Goal: Task Accomplishment & Management: Manage account settings

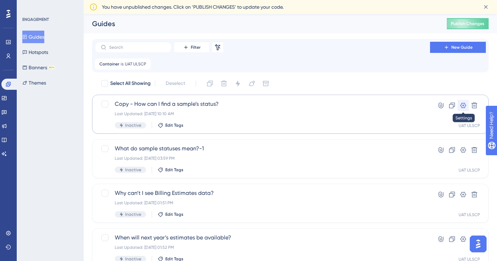
click at [464, 104] on icon at bounding box center [463, 106] width 6 height 6
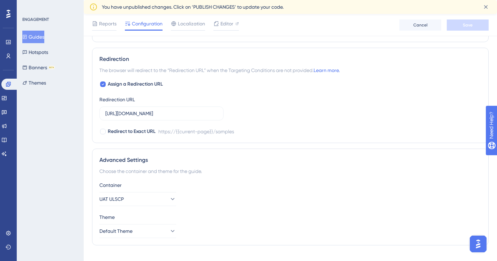
scroll to position [488, 0]
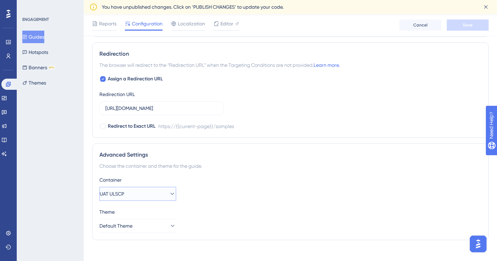
click at [169, 193] on icon at bounding box center [172, 194] width 7 height 7
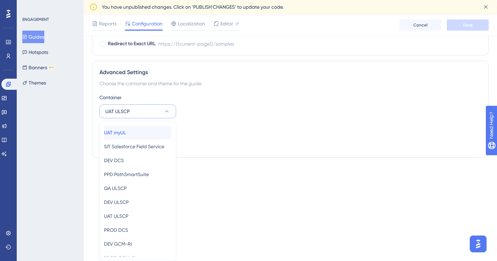
click at [126, 132] on span "UAT myUL" at bounding box center [115, 133] width 22 height 8
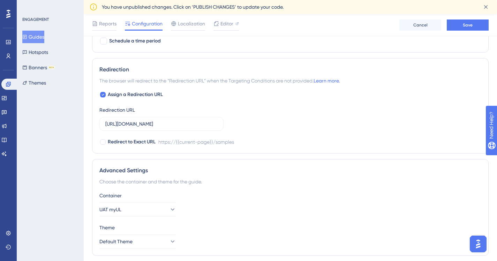
scroll to position [460, 0]
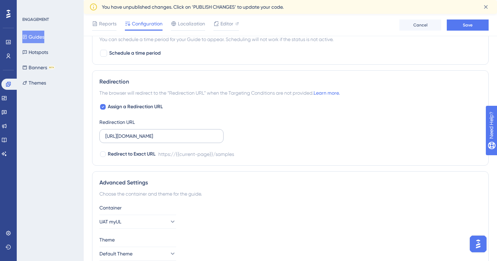
click at [285, 244] on div "Theme Default Theme" at bounding box center [290, 248] width 382 height 25
click at [165, 136] on input "[URL][DOMAIN_NAME]" at bounding box center [161, 136] width 112 height 8
drag, startPoint x: 202, startPoint y: 135, endPoint x: 104, endPoint y: 137, distance: 97.9
click at [104, 137] on label "[URL][DOMAIN_NAME]" at bounding box center [161, 136] width 124 height 14
paste input "[DOMAIN_NAME][URL]"
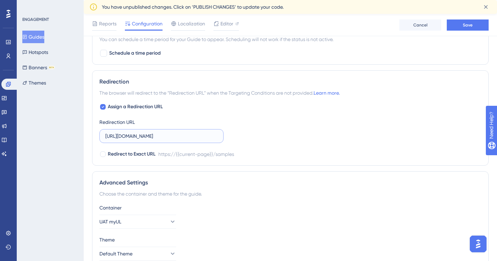
scroll to position [0, 63]
type input "[URL][DOMAIN_NAME]"
click at [264, 135] on div "Assign a Redirection URL Redirection URL [URL][DOMAIN_NAME] Redirect to Exact U…" at bounding box center [290, 131] width 382 height 56
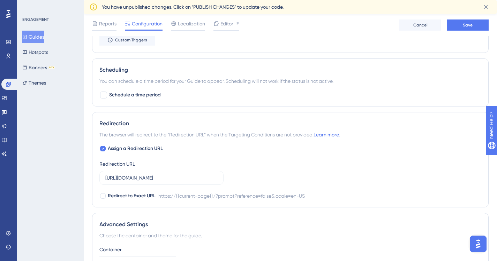
scroll to position [425, 0]
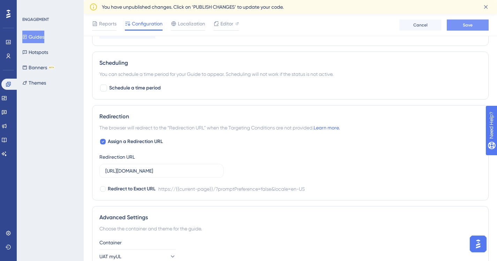
click at [473, 22] on button "Save" at bounding box center [467, 25] width 42 height 11
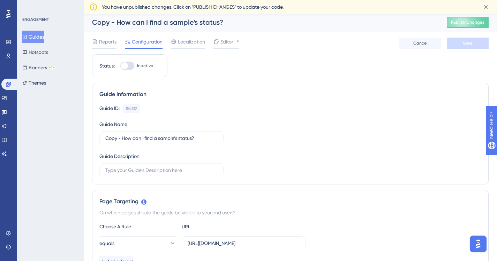
scroll to position [0, 0]
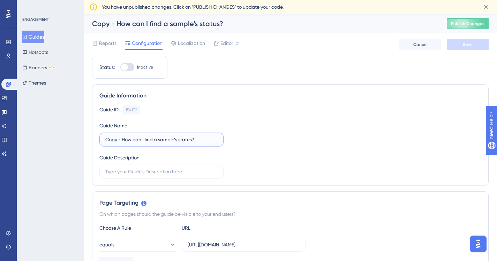
click at [122, 139] on input "Copy - How can I find a sample’s status?" at bounding box center [161, 140] width 112 height 8
drag, startPoint x: 122, startPoint y: 140, endPoint x: 89, endPoint y: 140, distance: 33.4
click at [463, 43] on span "Save" at bounding box center [467, 45] width 10 height 6
click at [189, 139] on input "How can I find a sample’s status?-1" at bounding box center [161, 140] width 112 height 8
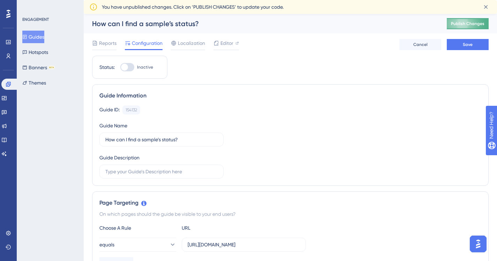
click at [477, 23] on span "Publish Changes" at bounding box center [467, 24] width 33 height 6
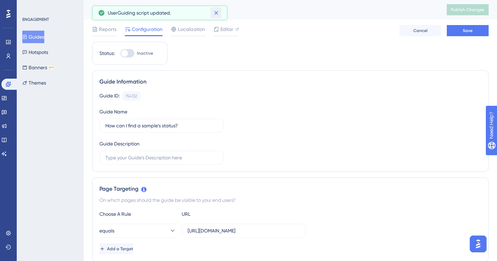
click at [214, 11] on icon at bounding box center [216, 13] width 4 height 4
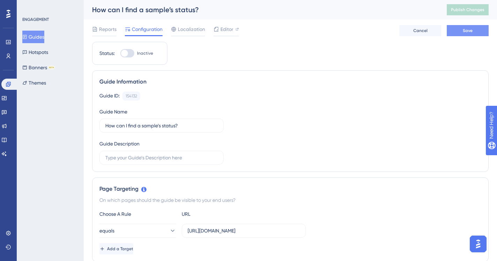
click at [467, 31] on span "Save" at bounding box center [467, 31] width 10 height 6
click at [195, 125] on input "How can I find a sample’s status?-1" at bounding box center [161, 126] width 112 height 8
click at [190, 125] on input "How can I find a sample’s status?-1" at bounding box center [161, 126] width 112 height 8
click at [466, 29] on span "Save" at bounding box center [467, 31] width 10 height 6
type input "How can I find a sample’s status?-1"
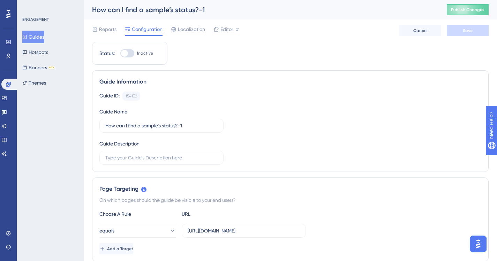
click at [39, 34] on button "Guides" at bounding box center [33, 37] width 22 height 13
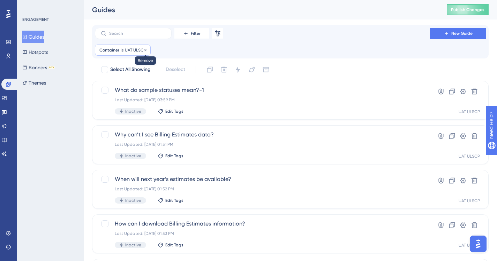
click at [145, 50] on icon at bounding box center [145, 50] width 2 height 2
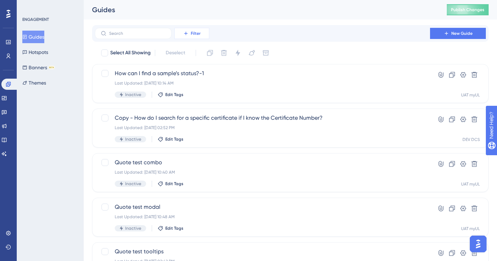
click at [201, 33] on button "Filter" at bounding box center [191, 33] width 35 height 11
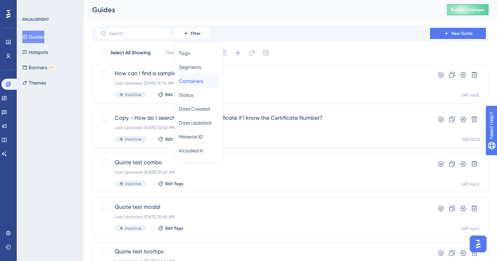
click at [200, 81] on span "Containers" at bounding box center [191, 81] width 24 height 8
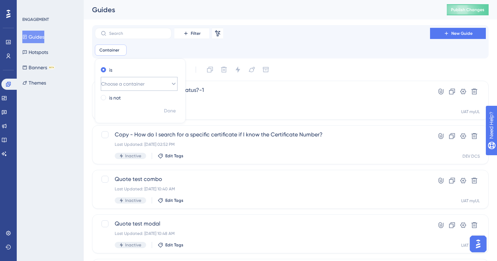
click at [172, 84] on icon at bounding box center [174, 84] width 4 height 2
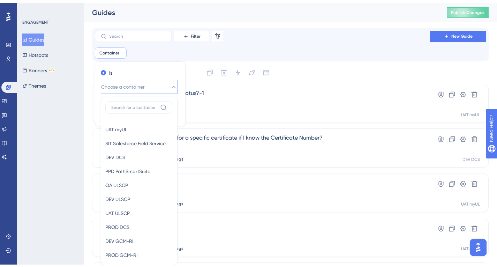
scroll to position [47, 0]
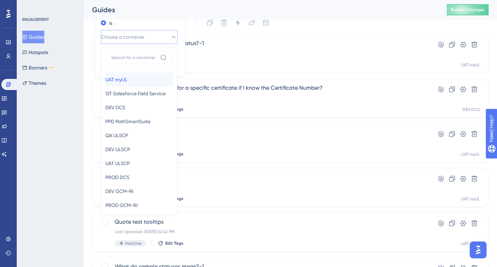
click at [127, 80] on span "UAT myUL" at bounding box center [116, 79] width 22 height 8
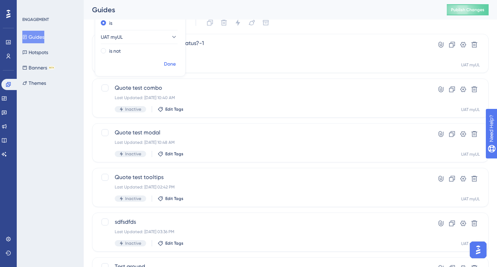
click at [171, 63] on span "Done" at bounding box center [170, 64] width 12 height 8
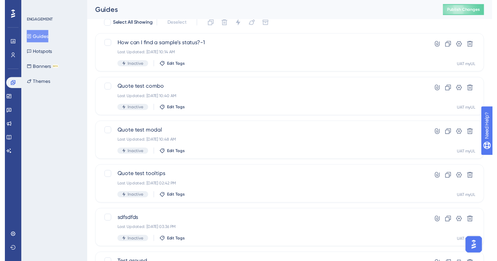
scroll to position [0, 0]
